Goal: Find specific page/section: Find specific page/section

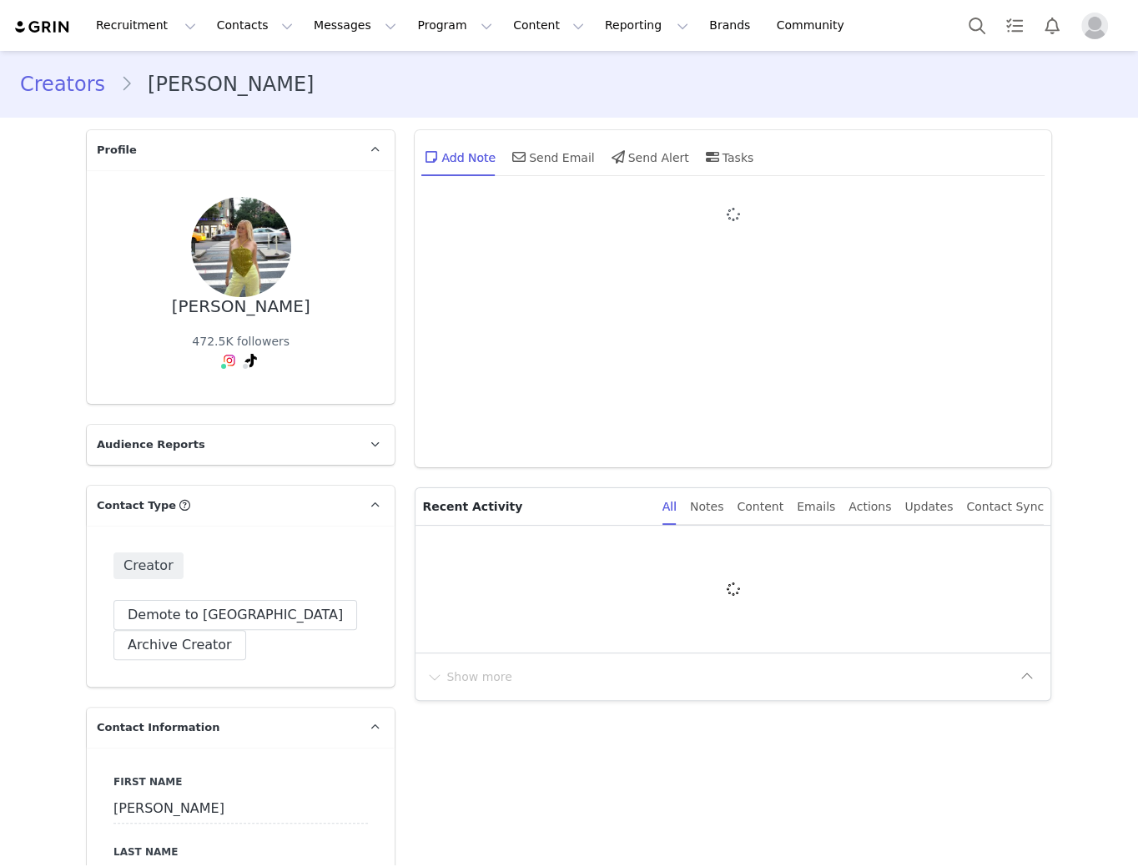
type input "+1 ([GEOGRAPHIC_DATA])"
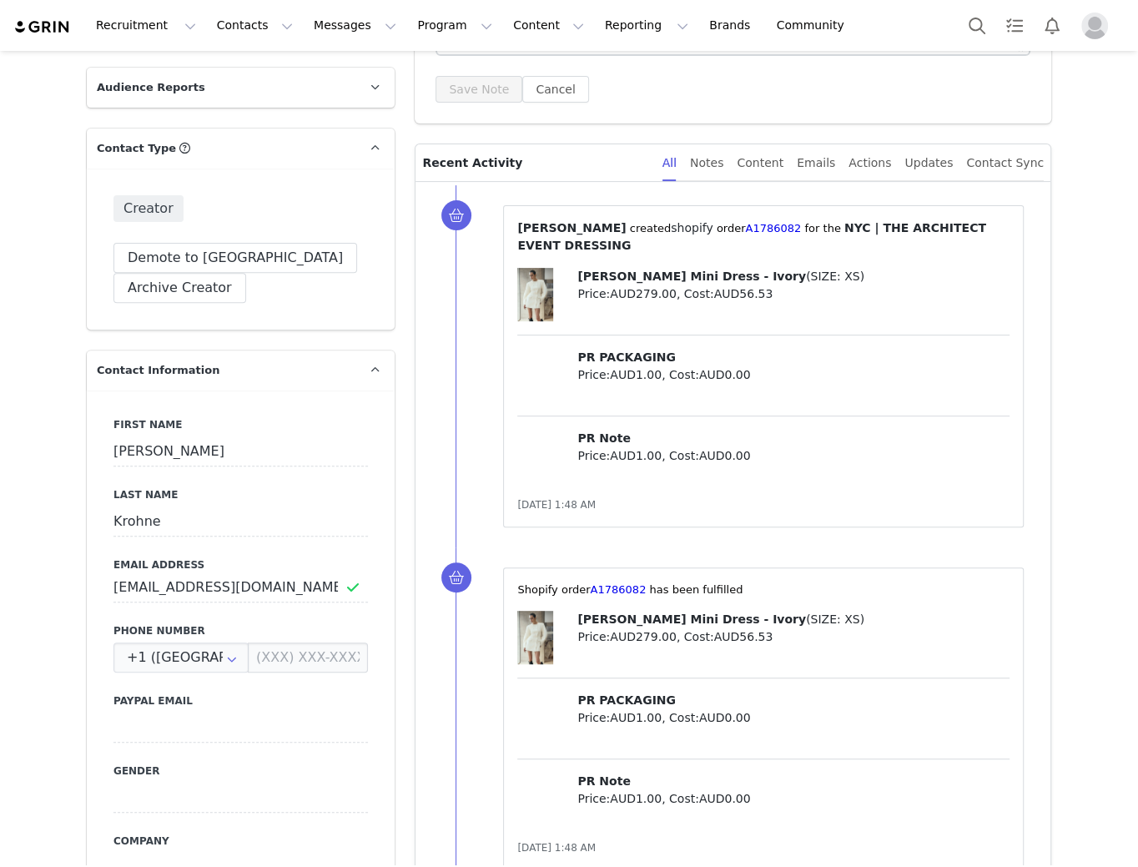
scroll to position [386, 0]
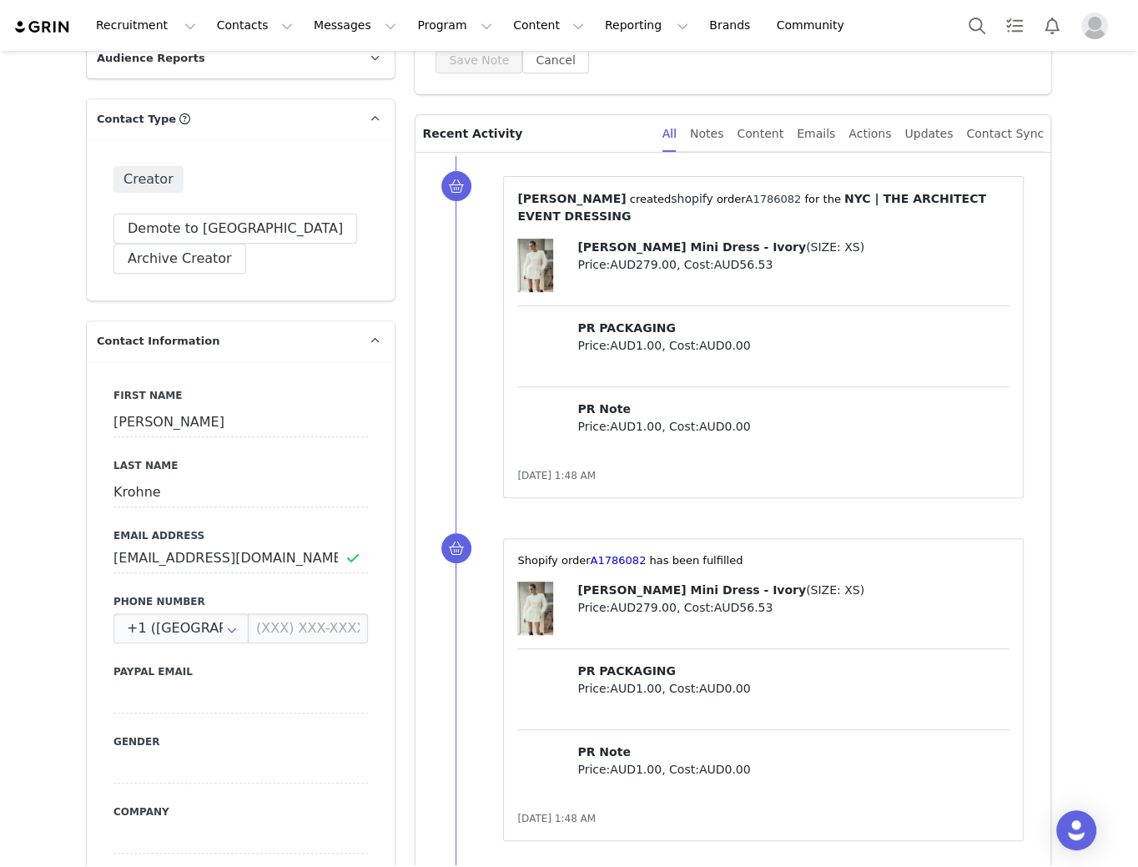
click at [745, 193] on link "A1786082" at bounding box center [773, 199] width 56 height 13
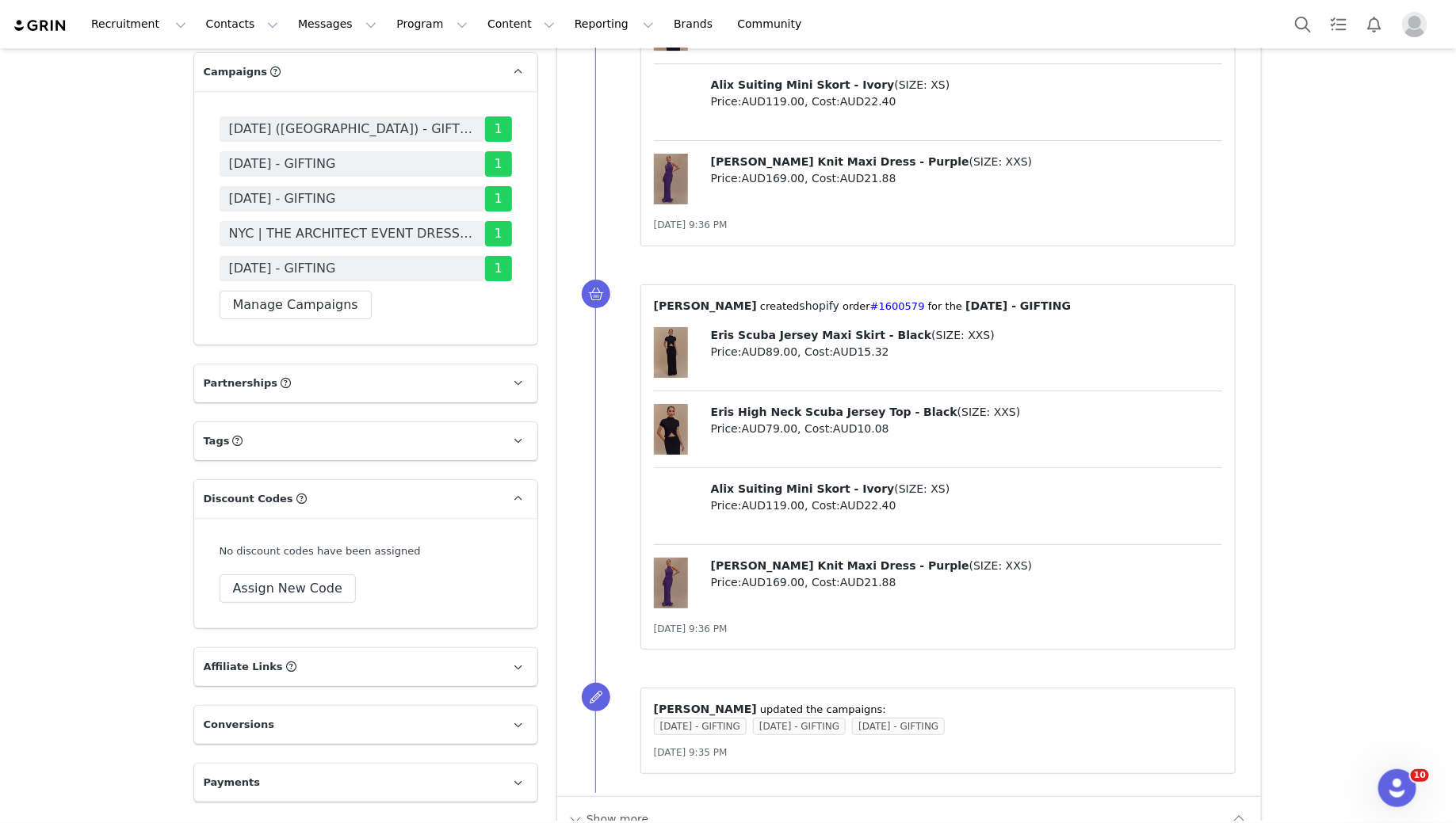
scroll to position [2788, 0]
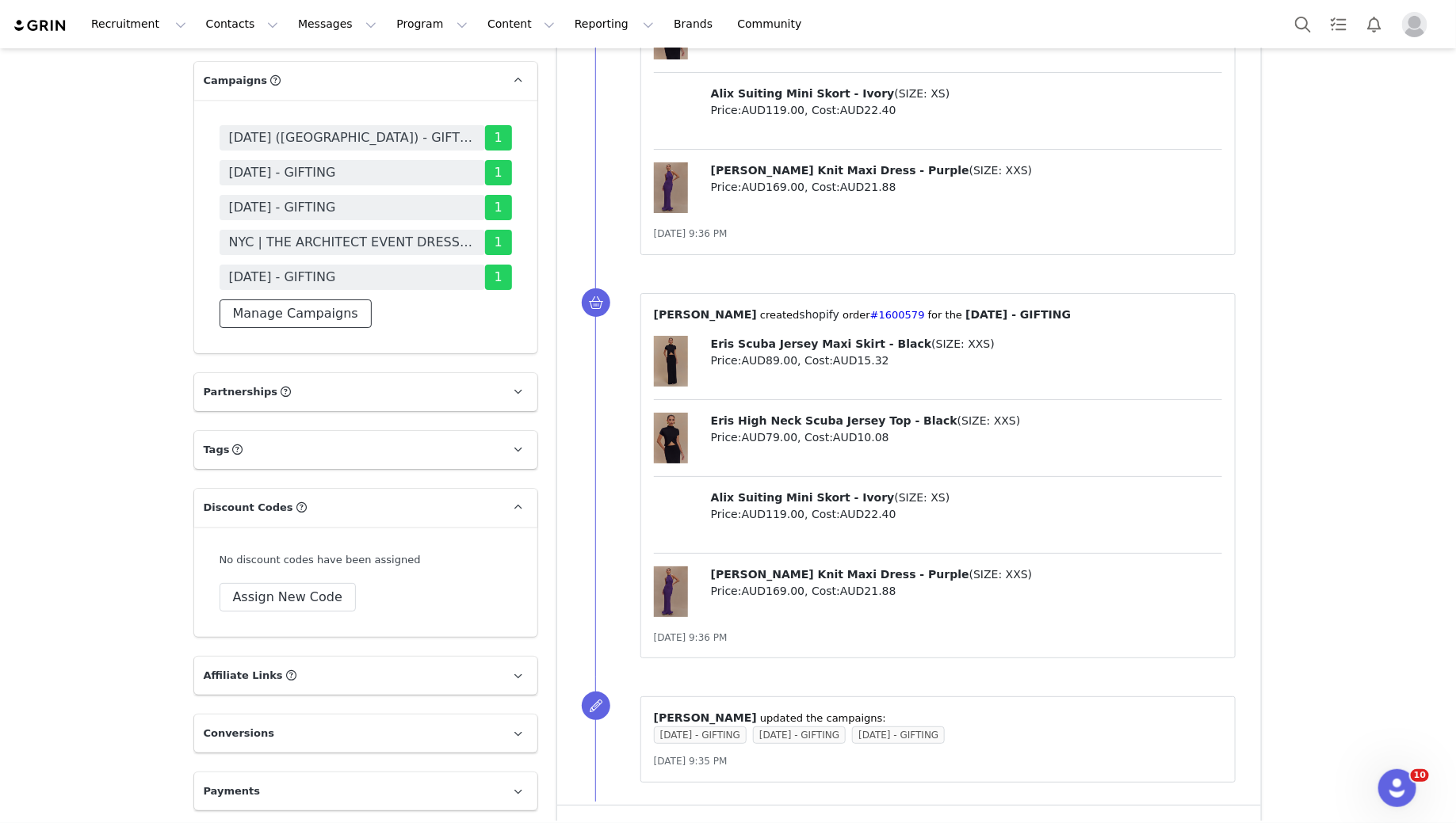
click at [310, 299] on button "Manage Campaigns" at bounding box center [295, 313] width 152 height 28
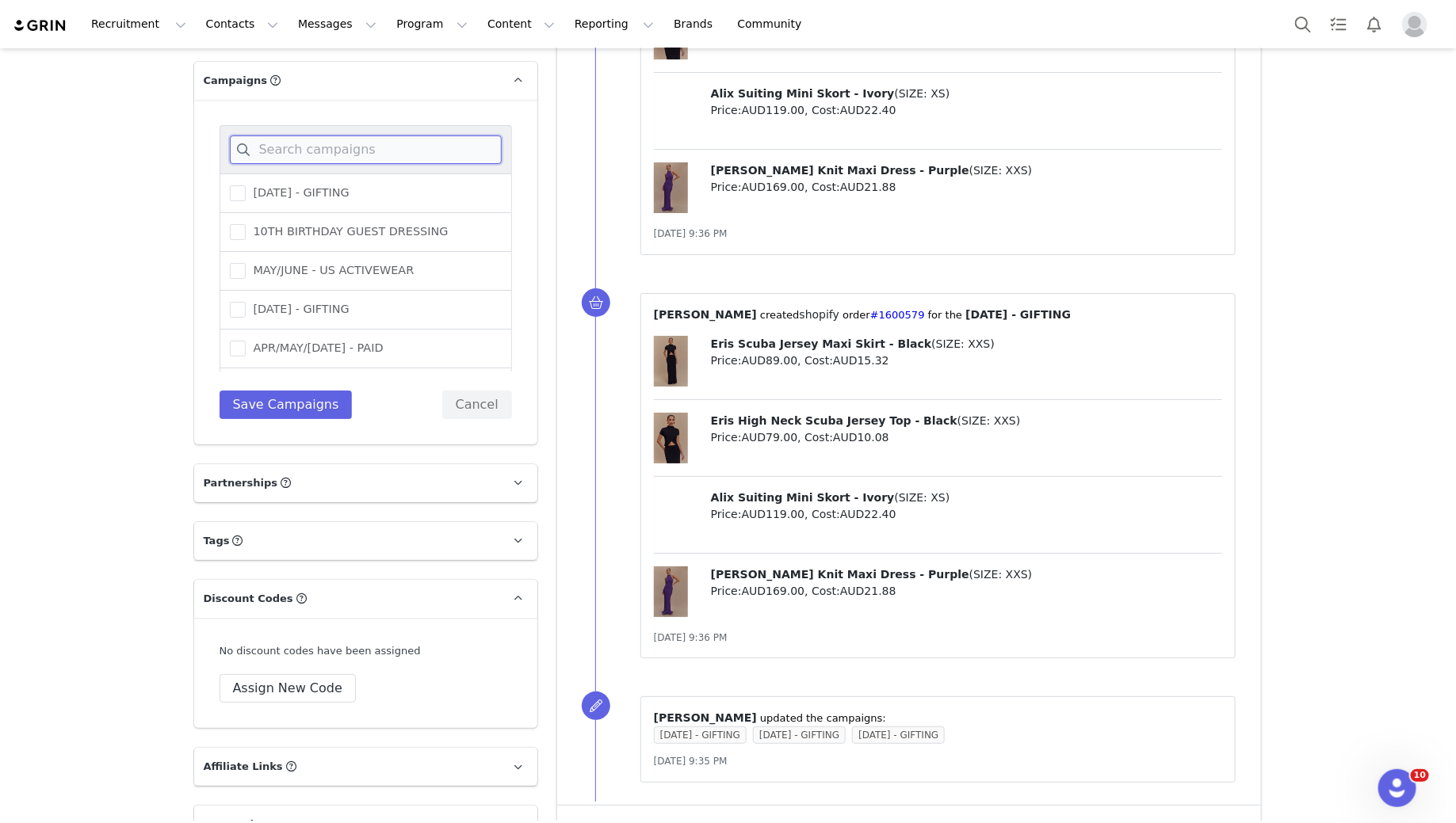
click at [354, 136] on input at bounding box center [366, 150] width 272 height 28
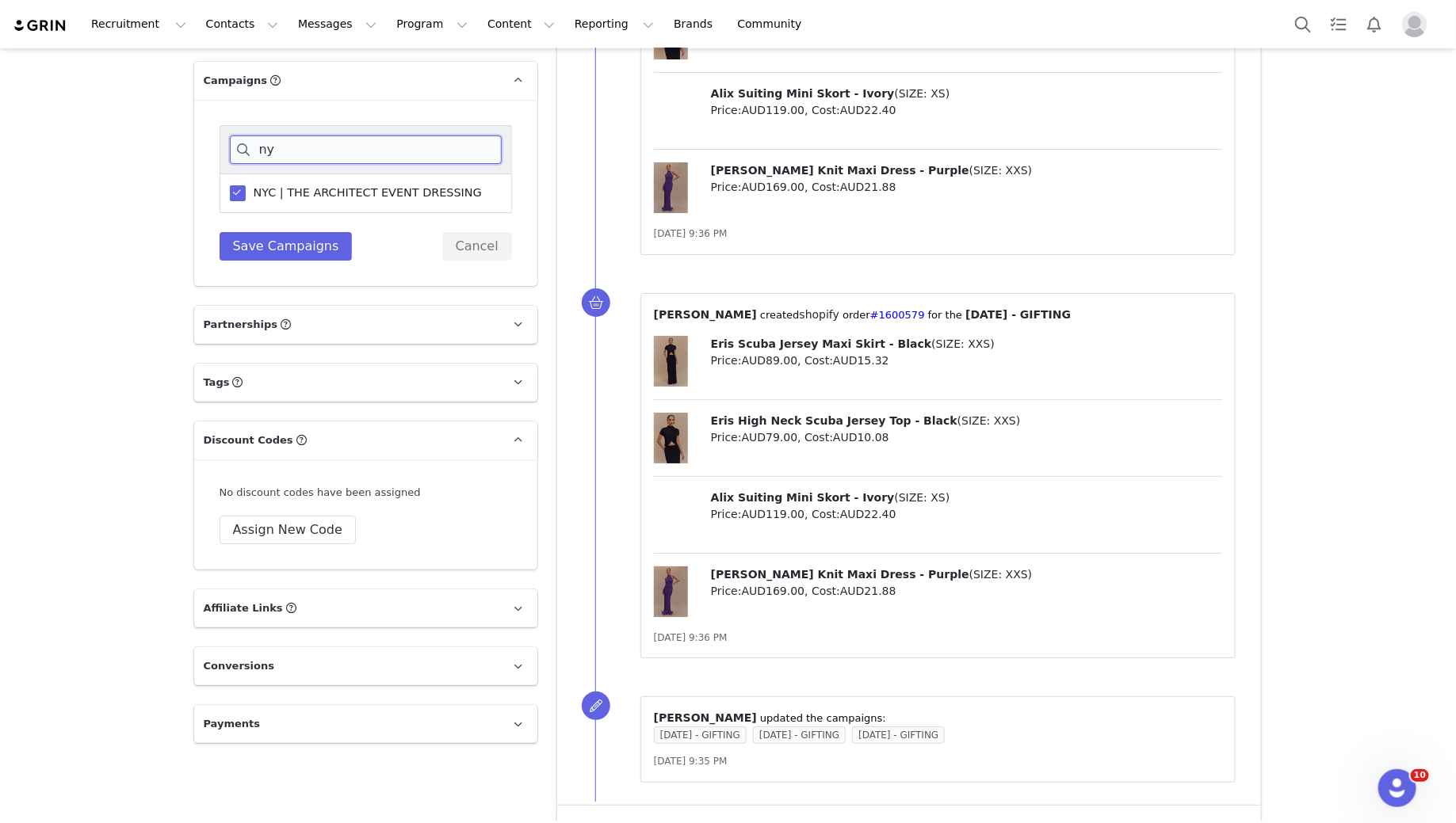
type input "n"
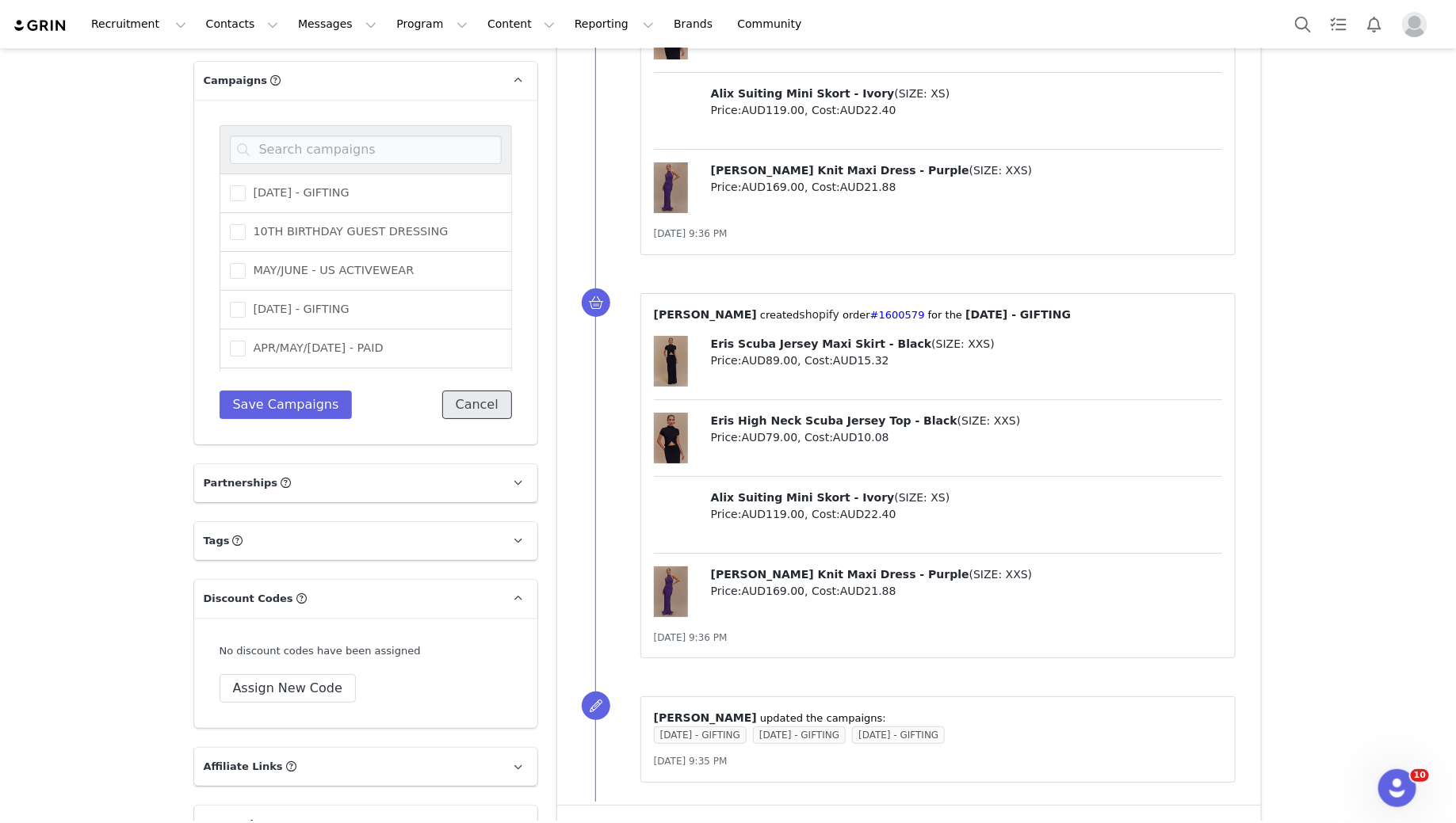
click at [485, 390] on button "Cancel" at bounding box center [477, 404] width 69 height 28
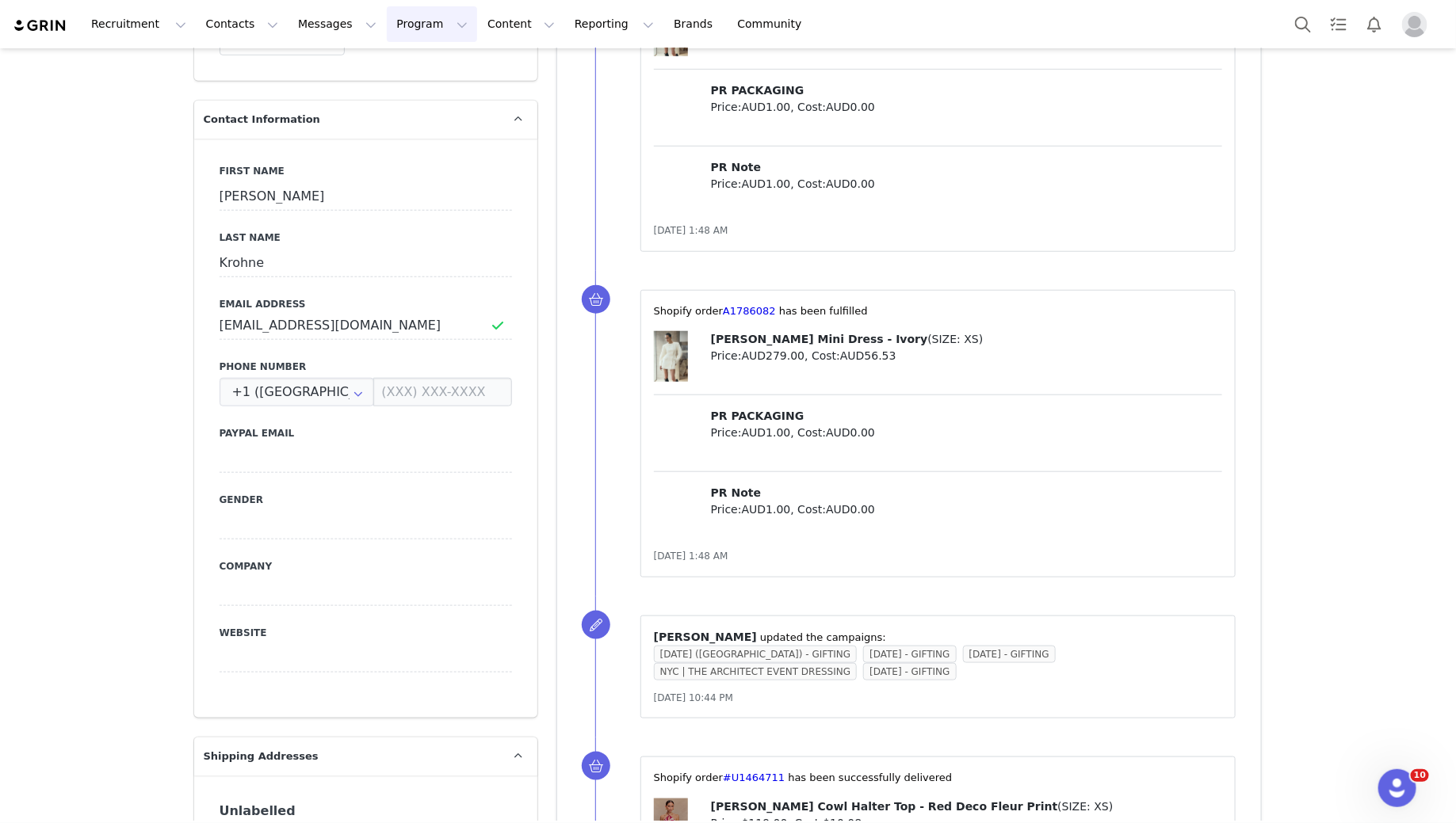
scroll to position [477, 0]
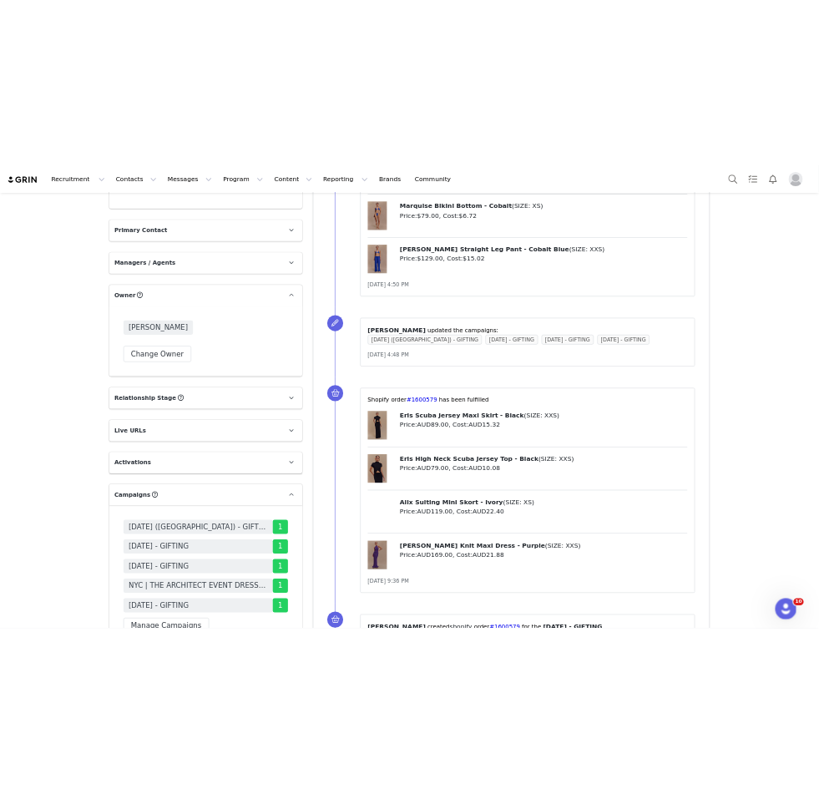
scroll to position [2710, 0]
